Goal: Task Accomplishment & Management: Complete application form

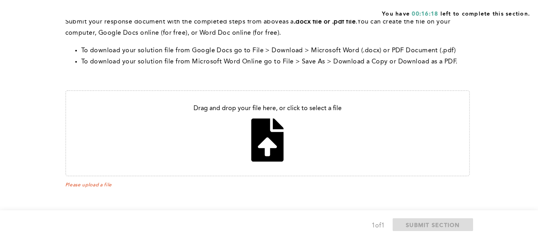
scroll to position [401, 0]
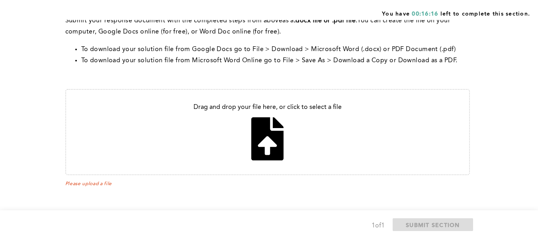
click at [274, 144] on input "file" at bounding box center [267, 132] width 403 height 84
type input "C:\fakepath\C1 6171569290 EC Mail to [PERSON_NAME].pdf"
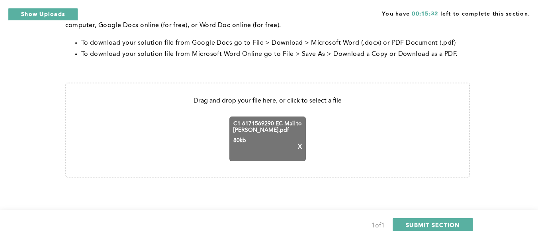
scroll to position [410, 0]
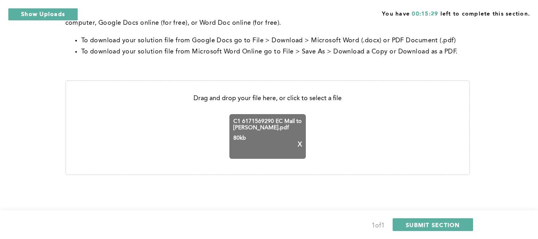
click at [430, 217] on div "1 of 1 SUBMIT SECTION" at bounding box center [269, 224] width 538 height 29
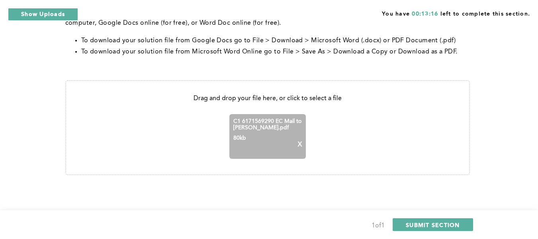
click at [298, 143] on p "X" at bounding box center [300, 144] width 4 height 7
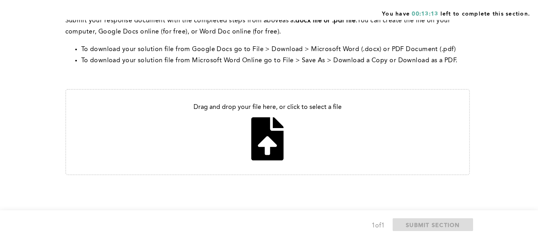
click at [258, 136] on input "file" at bounding box center [267, 132] width 403 height 84
type input "C:\fakepath\C1 6171569290 EC Mail to [PERSON_NAME] (1).pdf"
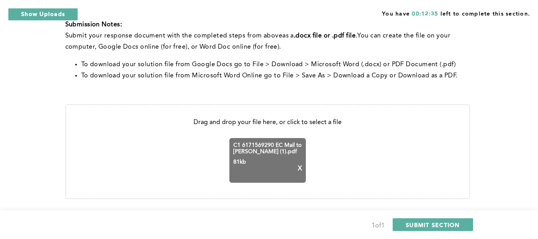
scroll to position [410, 0]
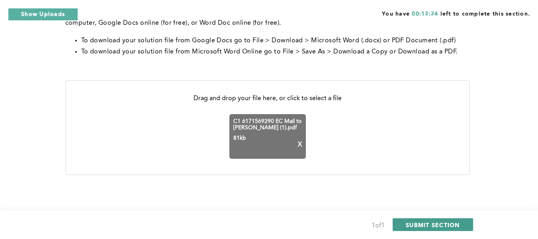
click at [430, 225] on span "SUBMIT SECTION" at bounding box center [433, 225] width 54 height 8
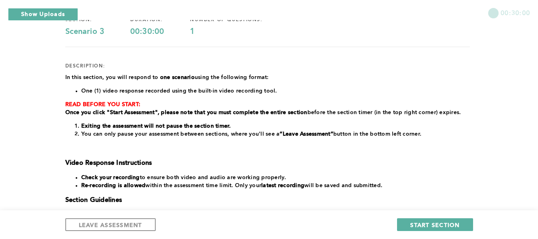
scroll to position [77, 0]
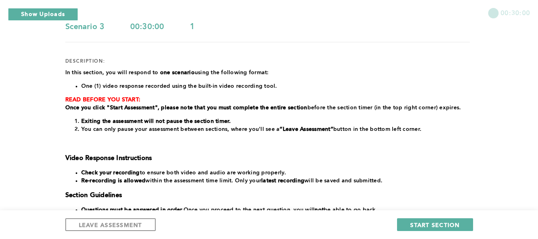
drag, startPoint x: 534, startPoint y: 117, endPoint x: 531, endPoint y: 130, distance: 13.0
click at [531, 130] on div "00:30:00 section: Scenario 3 duration: 00:30:00 number of questions: 1 descript…" at bounding box center [269, 145] width 538 height 444
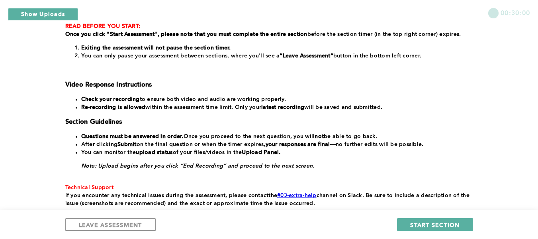
scroll to position [205, 0]
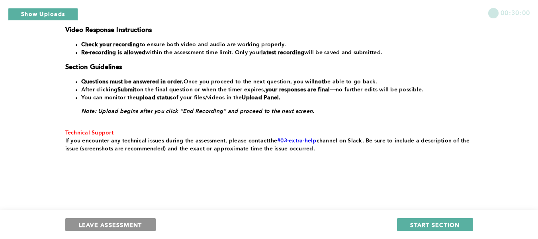
click at [121, 225] on span "LEAVE ASSESSMENT" at bounding box center [110, 225] width 63 height 8
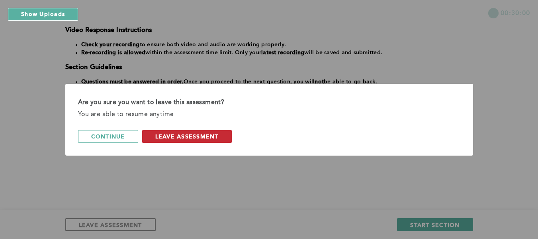
click at [200, 135] on span "leave assessment" at bounding box center [186, 136] width 63 height 8
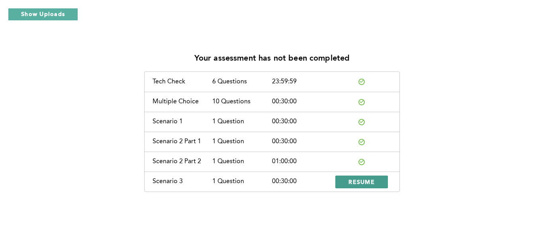
click at [376, 182] on button "RESUME" at bounding box center [362, 181] width 53 height 13
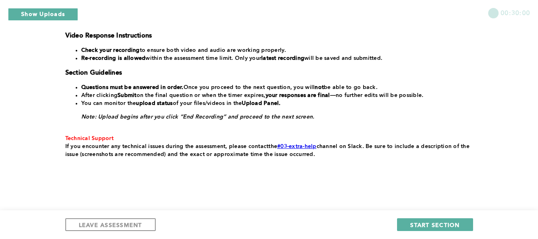
scroll to position [205, 0]
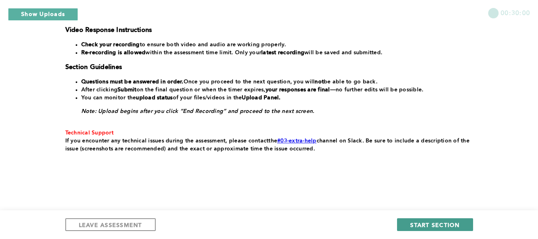
click at [453, 226] on span "START SECTION" at bounding box center [434, 225] width 49 height 8
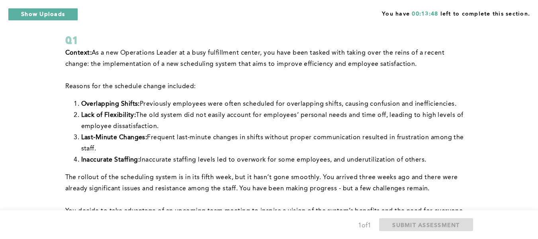
scroll to position [42, 0]
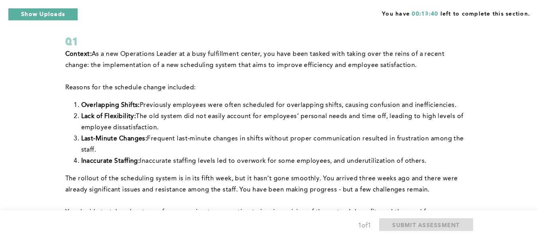
drag, startPoint x: 538, startPoint y: 62, endPoint x: 537, endPoint y: 132, distance: 69.7
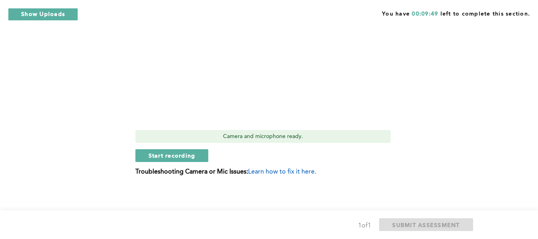
scroll to position [436, 0]
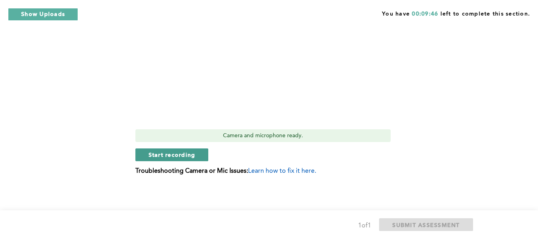
click at [192, 157] on span "Start recording" at bounding box center [172, 155] width 47 height 8
click at [196, 152] on button "Stop recording" at bounding box center [171, 154] width 73 height 13
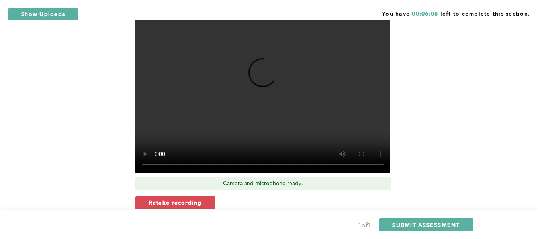
scroll to position [389, 0]
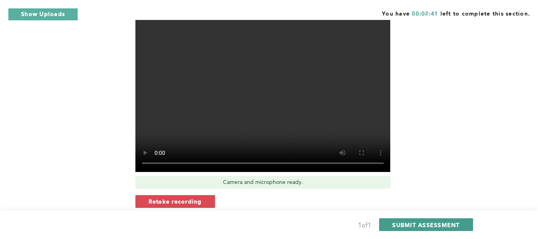
click at [424, 225] on span "SUBMIT ASSESSMENT" at bounding box center [426, 225] width 67 height 8
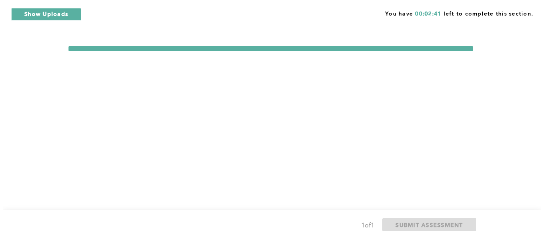
scroll to position [0, 0]
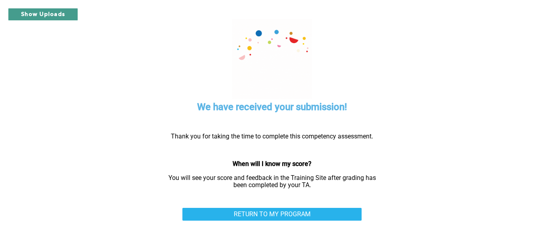
click at [69, 16] on button "Show Uploads" at bounding box center [43, 14] width 70 height 13
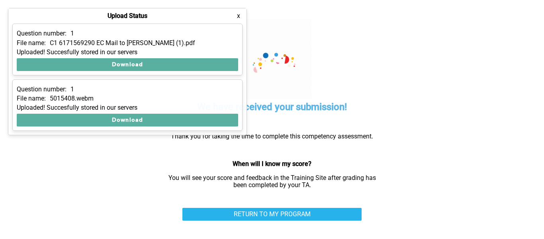
click at [220, 45] on div "File name: C1 6171569290 EC Mail to [PERSON_NAME] (1).pdf" at bounding box center [128, 42] width 222 height 7
click at [223, 40] on div "File name: C1 6171569290 EC Mail to [PERSON_NAME] (1).pdf" at bounding box center [128, 42] width 222 height 7
click at [240, 15] on button "x" at bounding box center [239, 16] width 8 height 8
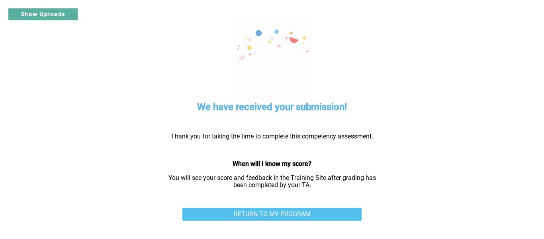
click at [312, 212] on link "RETURN TO MY PROGRAM" at bounding box center [272, 214] width 179 height 13
